Goal: Ask a question

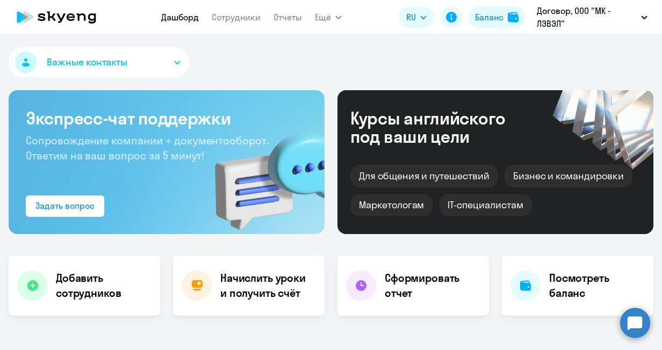
select select "30"
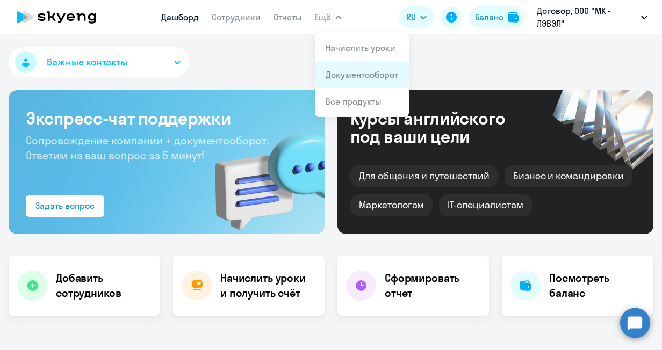
click at [336, 77] on link "Документооборот" at bounding box center [362, 74] width 73 height 11
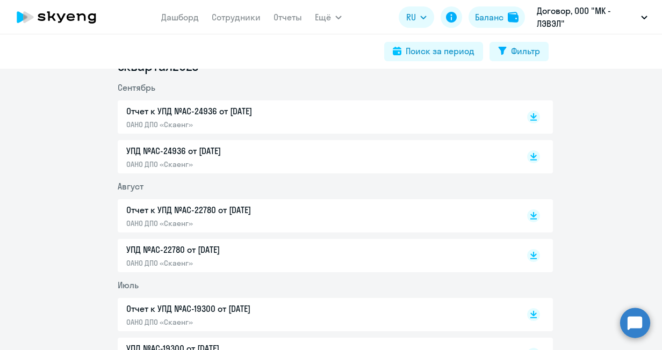
scroll to position [1833, 0]
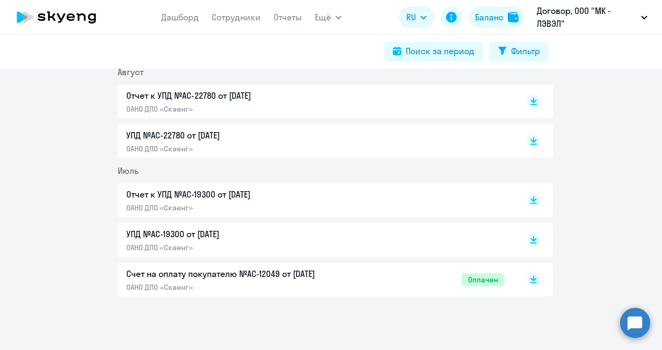
click at [238, 189] on p "Отчет к УПД №AC-19300 от [DATE]" at bounding box center [239, 194] width 226 height 13
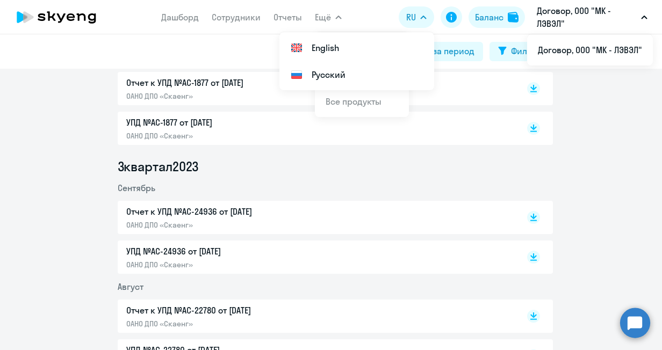
click at [641, 27] on button "Договор, ООО "МК - ЛЭВЭЛ"" at bounding box center [591, 17] width 121 height 26
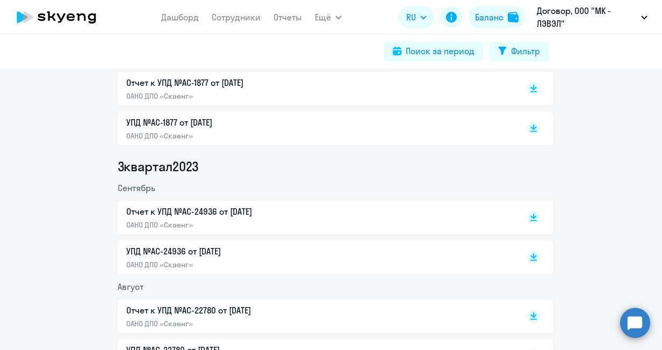
click at [631, 319] on circle at bounding box center [635, 323] width 30 height 30
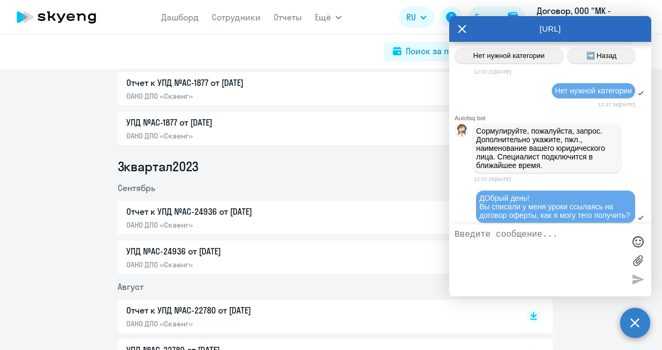
scroll to position [1572, 0]
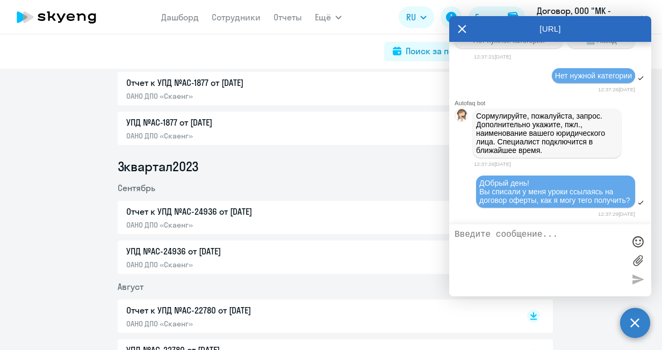
click at [460, 30] on icon at bounding box center [462, 29] width 9 height 26
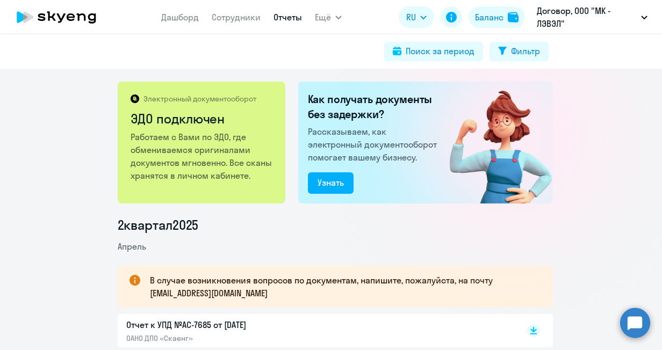
click at [293, 13] on link "Отчеты" at bounding box center [287, 17] width 28 height 11
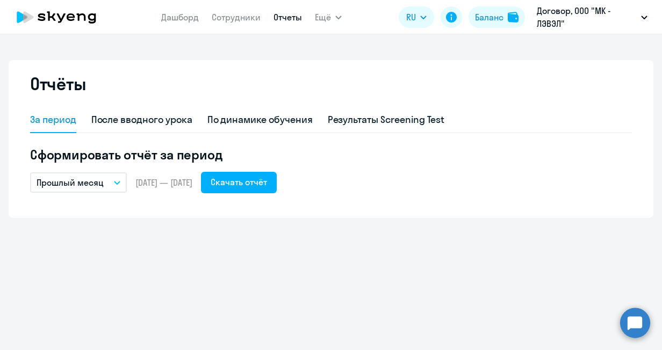
click at [309, 16] on div "Дашборд Сотрудники Отчеты Ещё Начислить уроки Документооборот Все продукты Дашб…" at bounding box center [251, 16] width 180 height 21
click at [315, 17] on span "Ещё" at bounding box center [323, 17] width 16 height 13
click at [330, 14] on button "Ещё" at bounding box center [328, 16] width 27 height 21
click at [331, 19] on button "Ещё" at bounding box center [328, 16] width 27 height 21
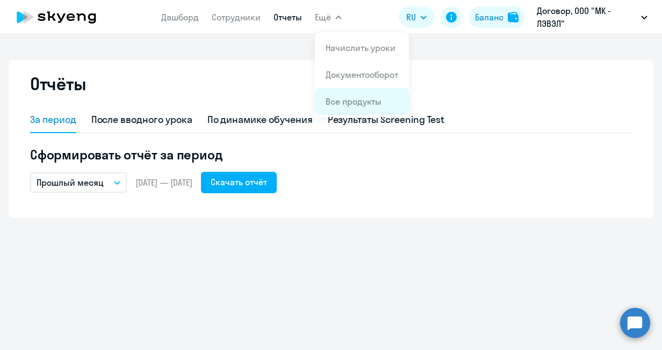
click at [353, 102] on link "Все продукты" at bounding box center [354, 101] width 56 height 11
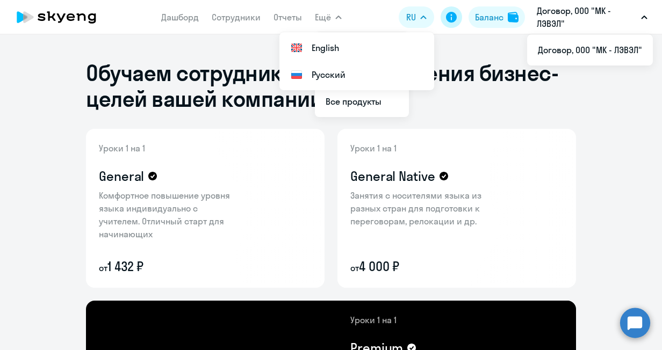
click at [445, 19] on icon at bounding box center [451, 17] width 13 height 13
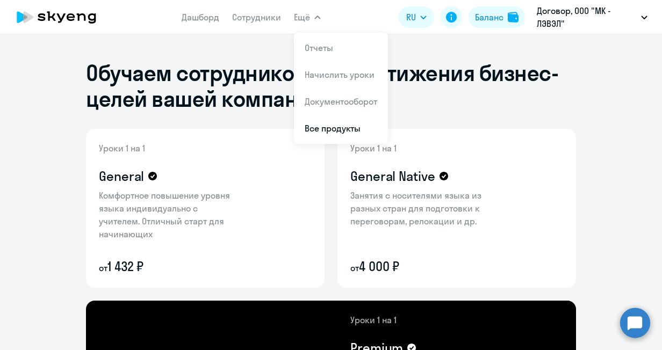
click at [310, 21] on button "Ещё" at bounding box center [307, 16] width 27 height 21
click at [316, 23] on button "Ещё" at bounding box center [307, 16] width 27 height 21
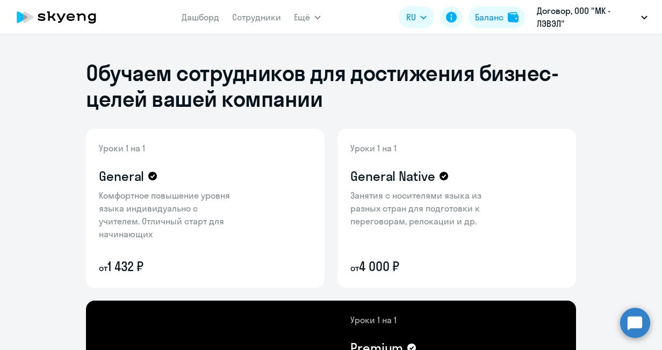
click at [316, 18] on icon "button" at bounding box center [317, 17] width 5 height 3
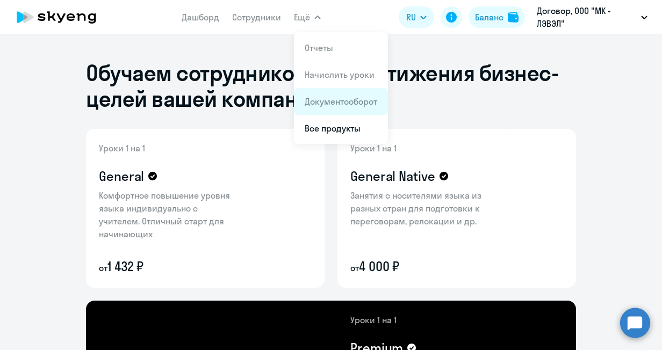
click at [321, 93] on li "Документооборот" at bounding box center [341, 101] width 94 height 27
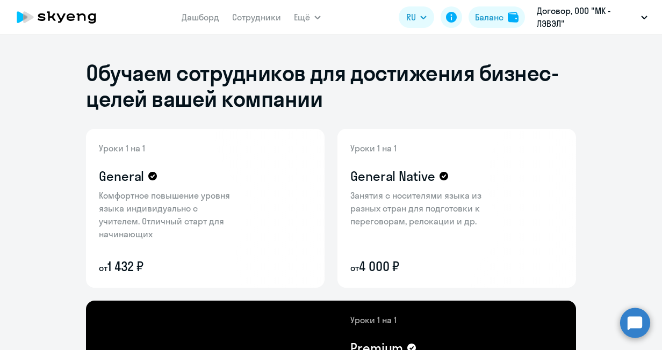
click at [625, 331] on circle at bounding box center [635, 323] width 30 height 30
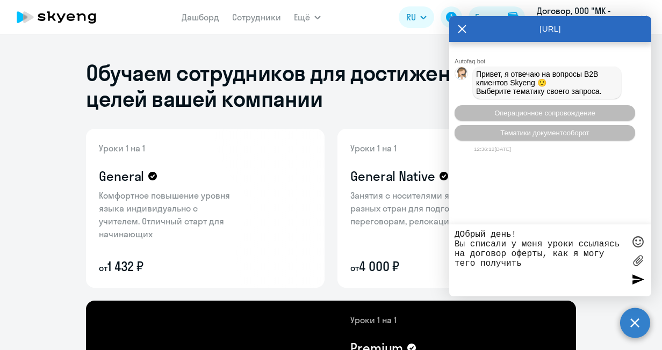
type textarea "ДОбрый день! Вы списали у меня уроки ссылаясь на договор оферты, как я могу тег…"
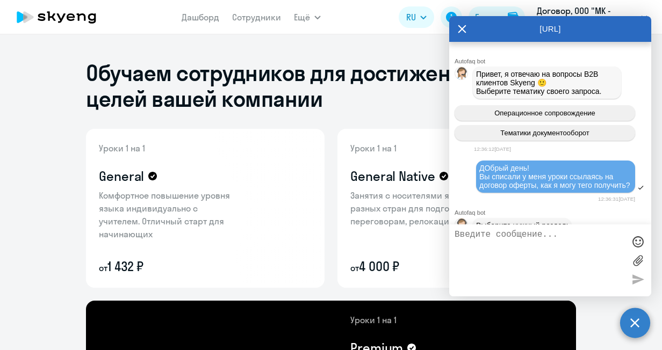
scroll to position [82, 0]
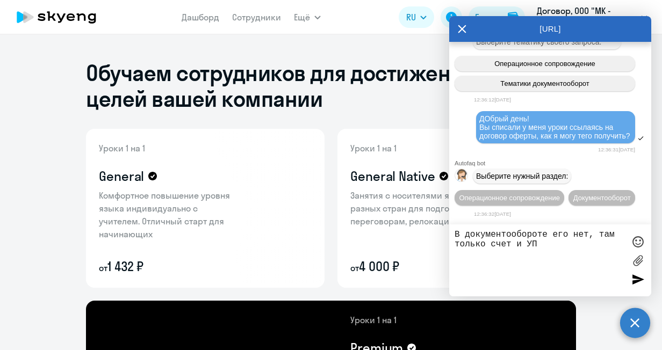
type textarea "В документообороте его нет, там только счет и УПД"
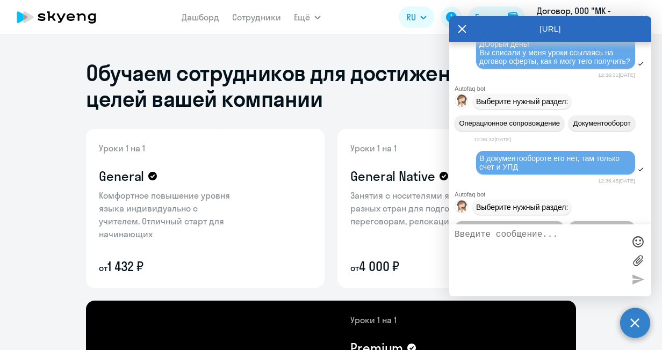
scroll to position [209, 0]
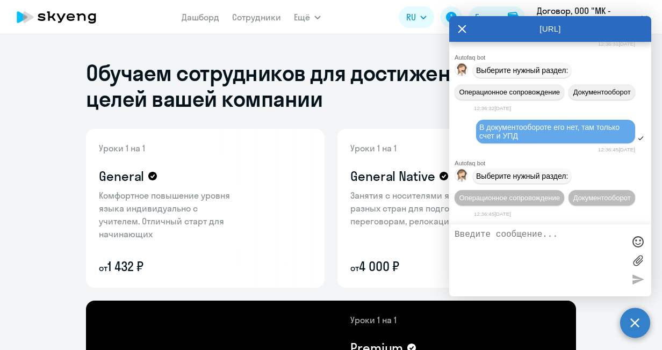
click at [489, 238] on textarea at bounding box center [539, 260] width 170 height 61
type textarea "Человека позови"
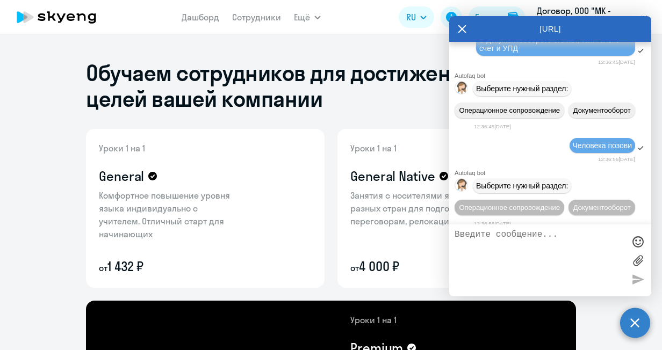
scroll to position [328, 0]
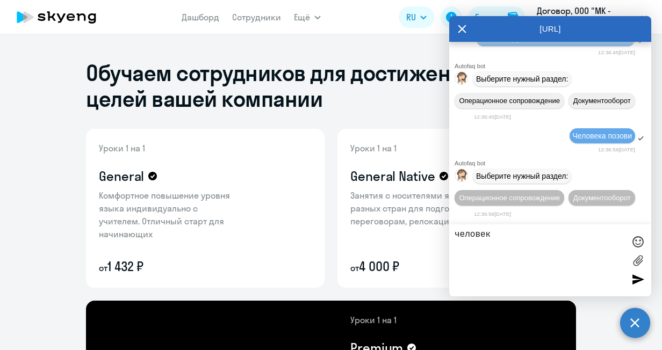
type textarea "человека"
type textarea "с"
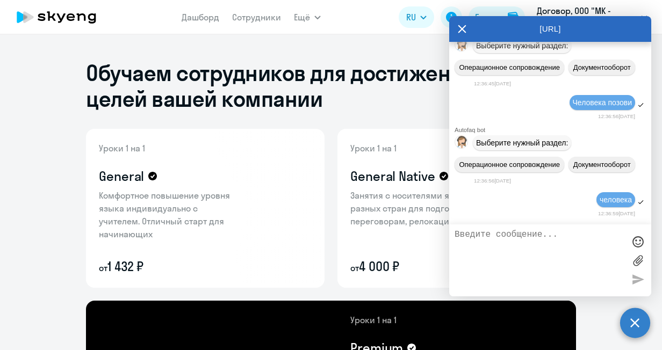
scroll to position [232, 0]
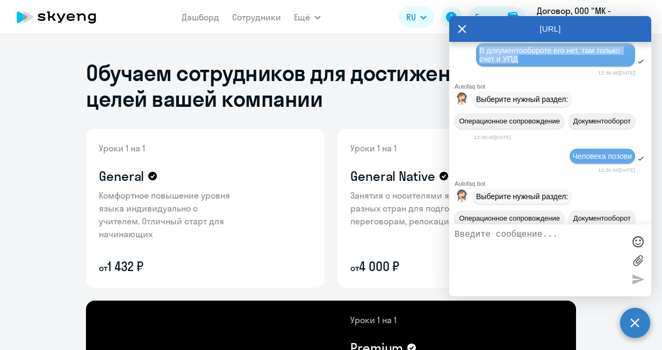
drag, startPoint x: 523, startPoint y: 92, endPoint x: 473, endPoint y: 80, distance: 51.5
click at [473, 69] on div "В документообороте его нет, там только счет и УПД" at bounding box center [550, 55] width 202 height 27
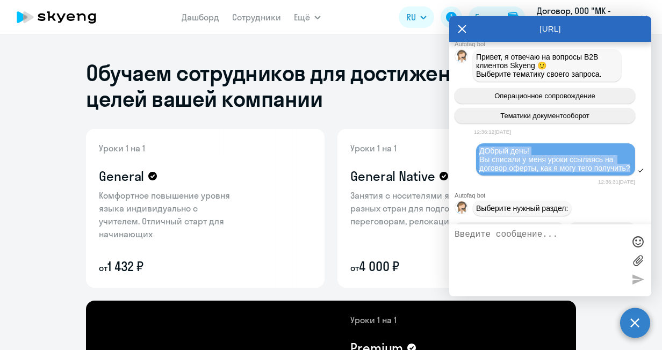
drag, startPoint x: 478, startPoint y: 151, endPoint x: 530, endPoint y: 183, distance: 60.5
click at [530, 176] on div "ДОбрый день! Вы списали у меня уроки ссылаясь на договор оферты, как я могу тег…" at bounding box center [555, 159] width 159 height 32
copy span "ДОбрый день! Вы списали у меня уроки ссылаясь на договор оферты, как я могу тег…"
click at [510, 265] on textarea at bounding box center [539, 260] width 170 height 61
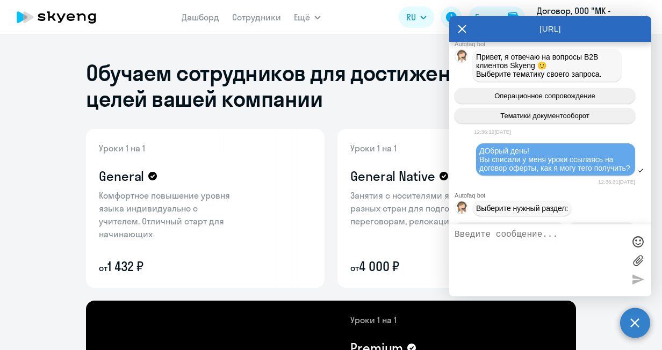
click at [515, 251] on textarea at bounding box center [539, 260] width 170 height 61
paste textarea "ДОбрый день! Вы списали у меня уроки ссылаясь на договор оферты, как я могу тег…"
type textarea "ДОбрый день! Вы списали у меня уроки ссылаясь на договор оферты, как я могу тег…"
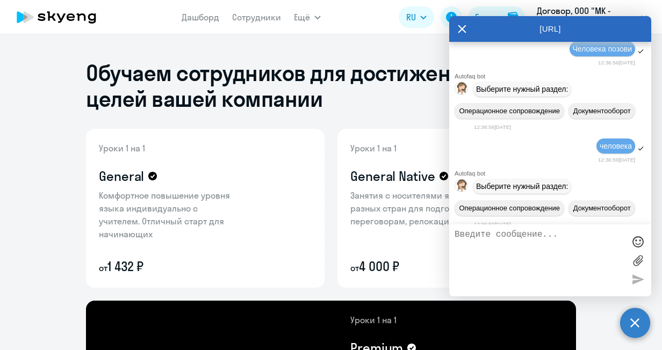
scroll to position [591, 0]
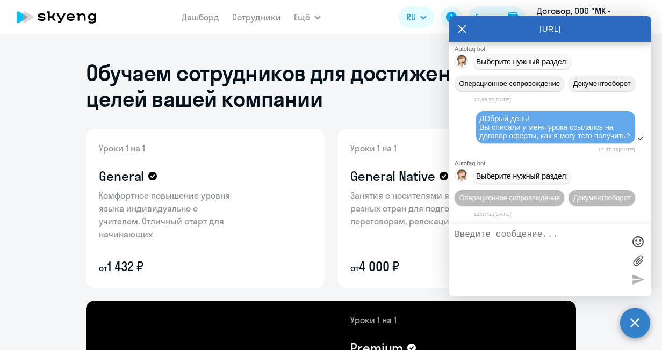
paste textarea "ДОбрый день! Вы списали у меня уроки ссылаясь на договор оферты, как я могу тег…"
type textarea "ДОбрый день! Вы списали у меня уроки ссылаясь на договор оферты, как я могу тег…"
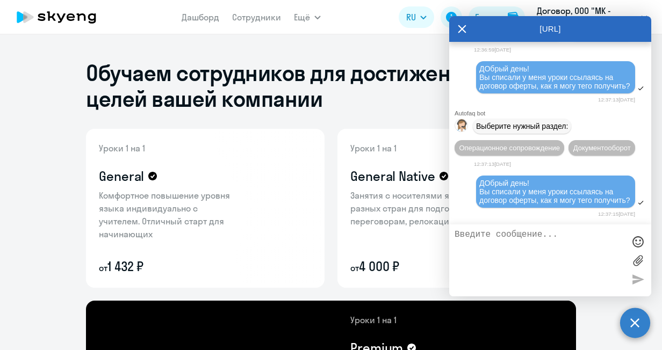
scroll to position [736, 0]
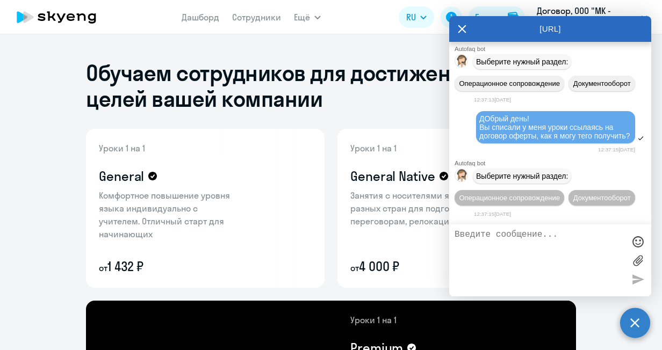
paste textarea "ДОбрый день! Вы списали у меня уроки ссылаясь на договор оферты, как я могу тег…"
type textarea "ДОбрый день! Вы списали у меня уроки ссылаясь на договор оферты, как я могу тег…"
paste textarea "ДОбрый день! Вы списали у меня уроки ссылаясь на договор оферты, как я могу тег…"
type textarea "ДОбрый день! Вы списали у меня уроки ссылаясь на договор оферты, как я могу тег…"
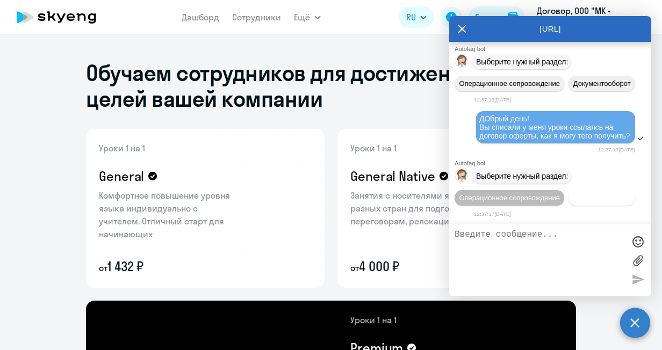
click at [573, 199] on span "Документооборот" at bounding box center [601, 198] width 57 height 8
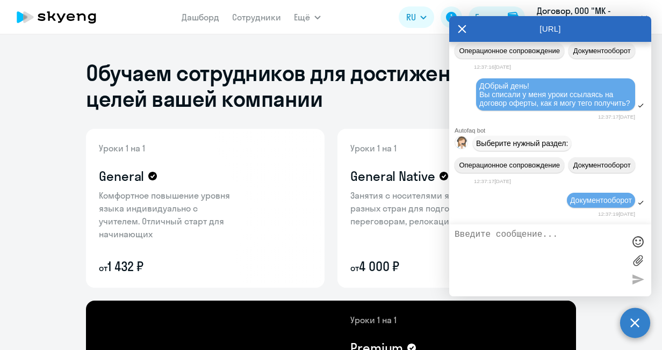
scroll to position [1204, 0]
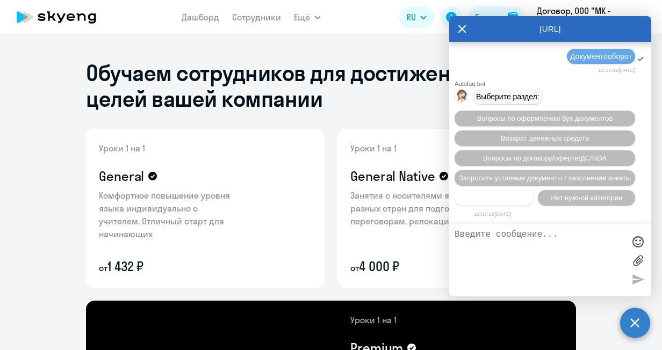
click at [509, 198] on span "Прочие вопросы" at bounding box center [494, 198] width 54 height 8
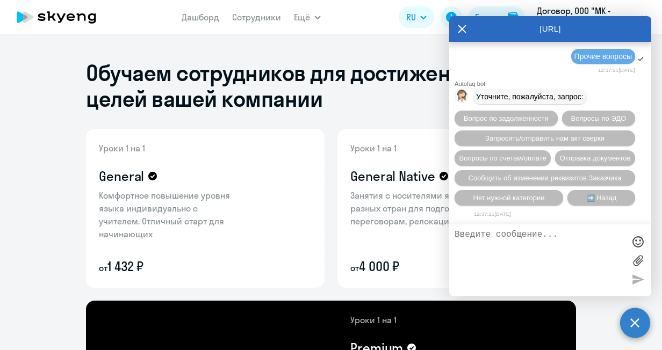
scroll to position [1405, 0]
click at [554, 238] on textarea at bounding box center [539, 260] width 170 height 61
click at [528, 195] on span "Нет нужной категории" at bounding box center [508, 198] width 71 height 8
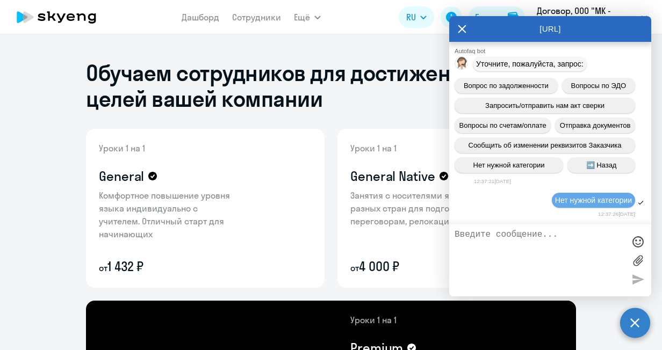
scroll to position [1513, 0]
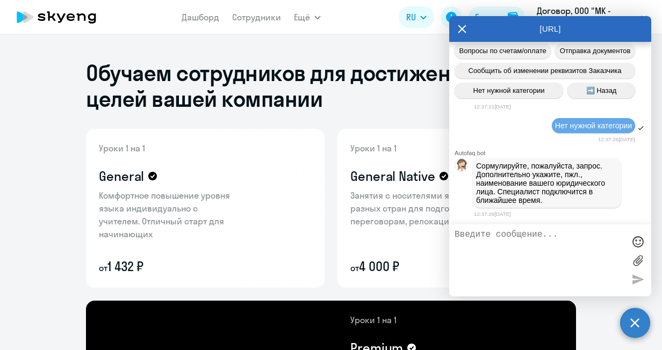
click at [540, 244] on textarea at bounding box center [539, 260] width 170 height 61
paste textarea "ДОбрый день! Вы списали у меня уроки ссылаясь на договор оферты, как я могу тег…"
type textarea "ДОбрый день! Вы списали у меня уроки ссылаясь на договор оферты, как я могу тег…"
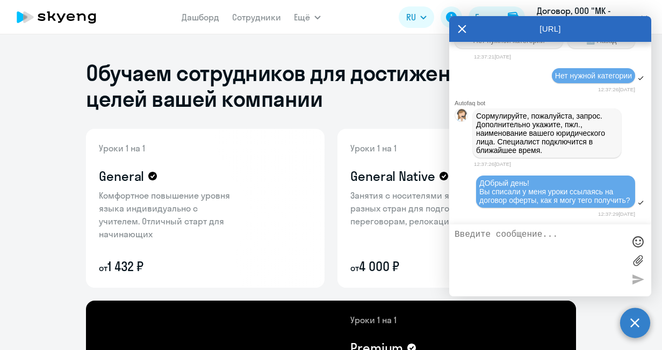
click at [462, 28] on icon at bounding box center [462, 29] width 8 height 8
